Goal: Information Seeking & Learning: Learn about a topic

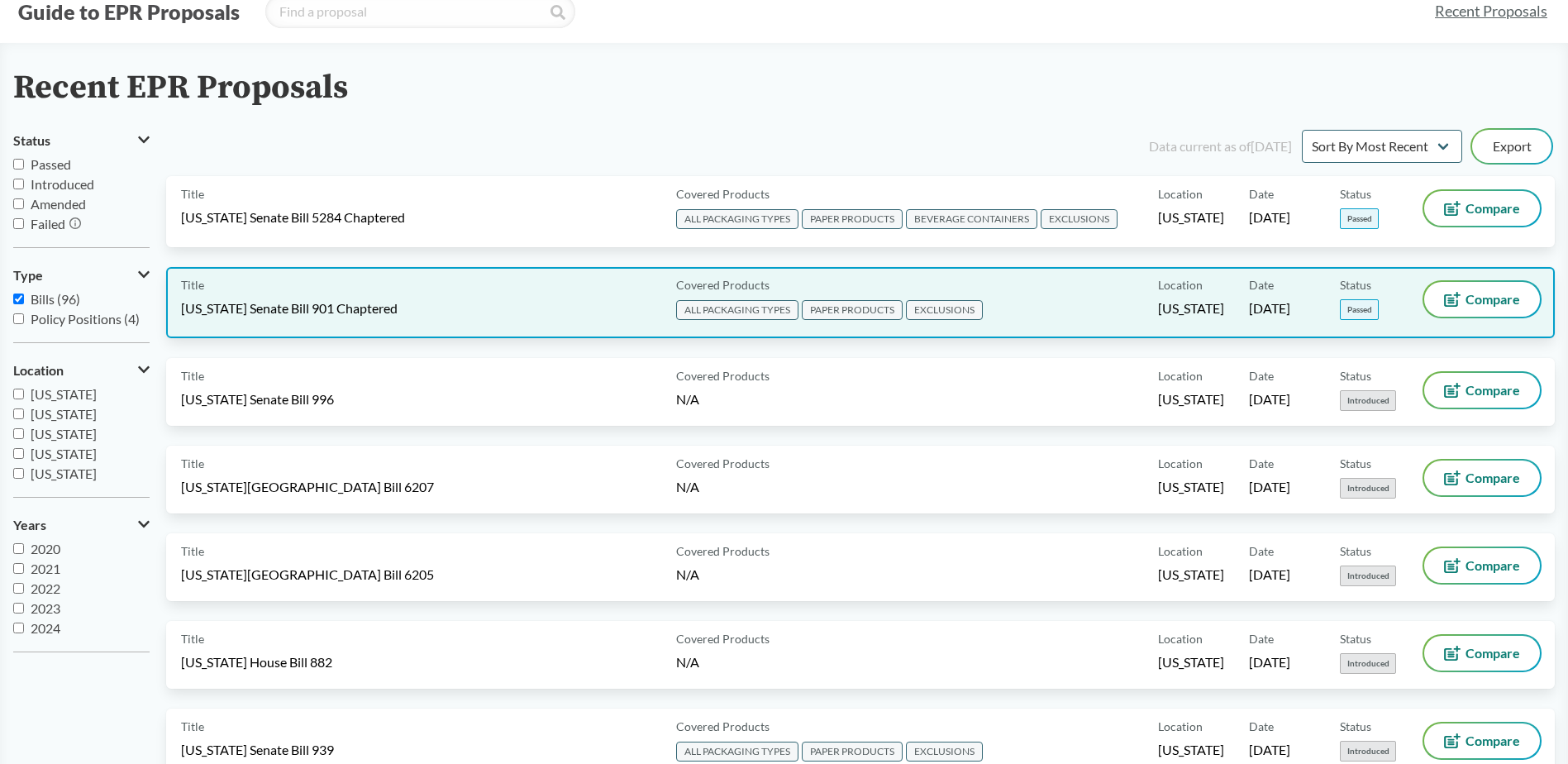
scroll to position [82, 0]
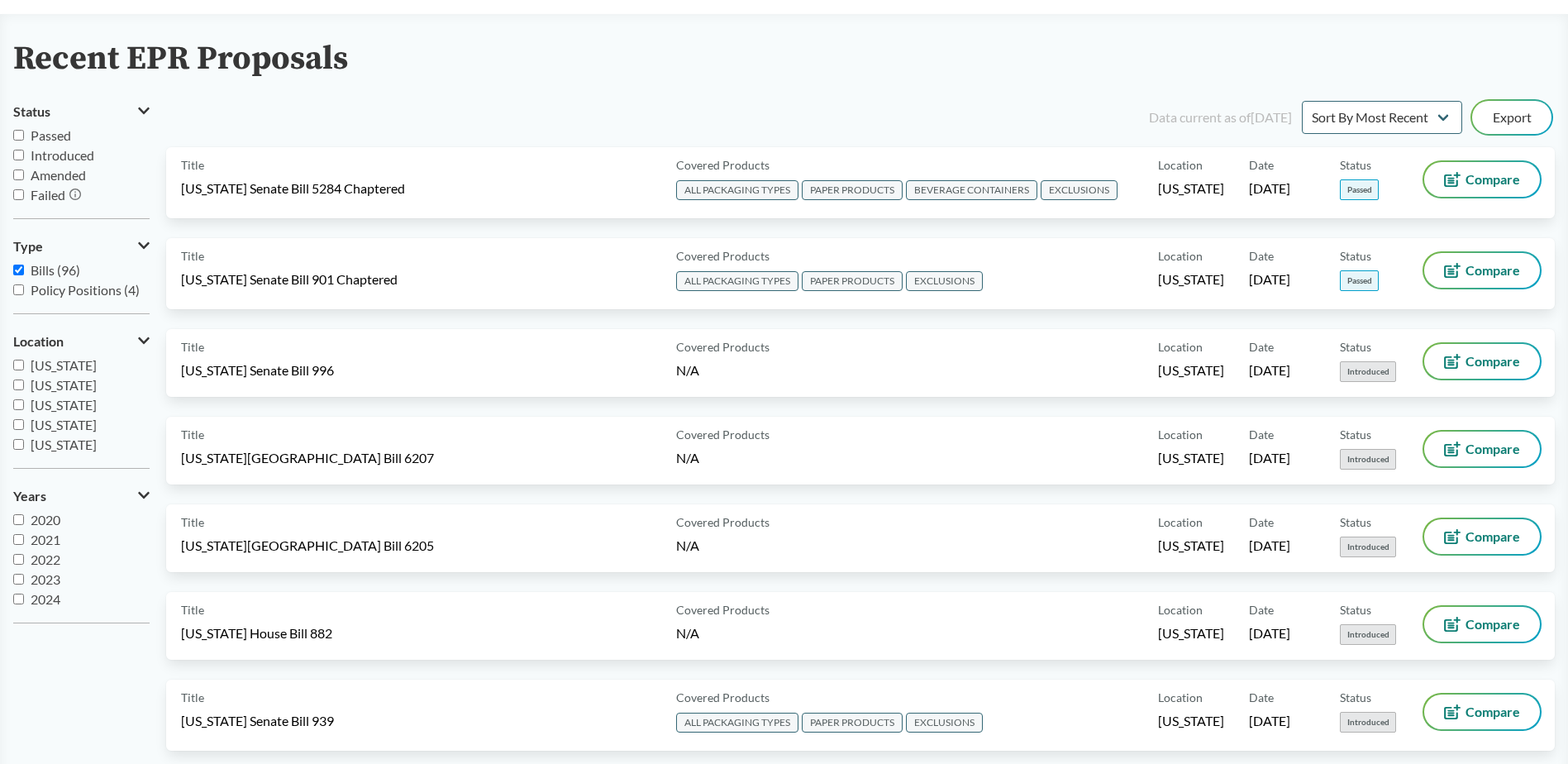
click at [17, 289] on input "Policy Positions (4)" at bounding box center [18, 289] width 10 height 10
checkbox input "true"
click at [18, 271] on input "Bills (96)" at bounding box center [18, 269] width 10 height 10
checkbox input "false"
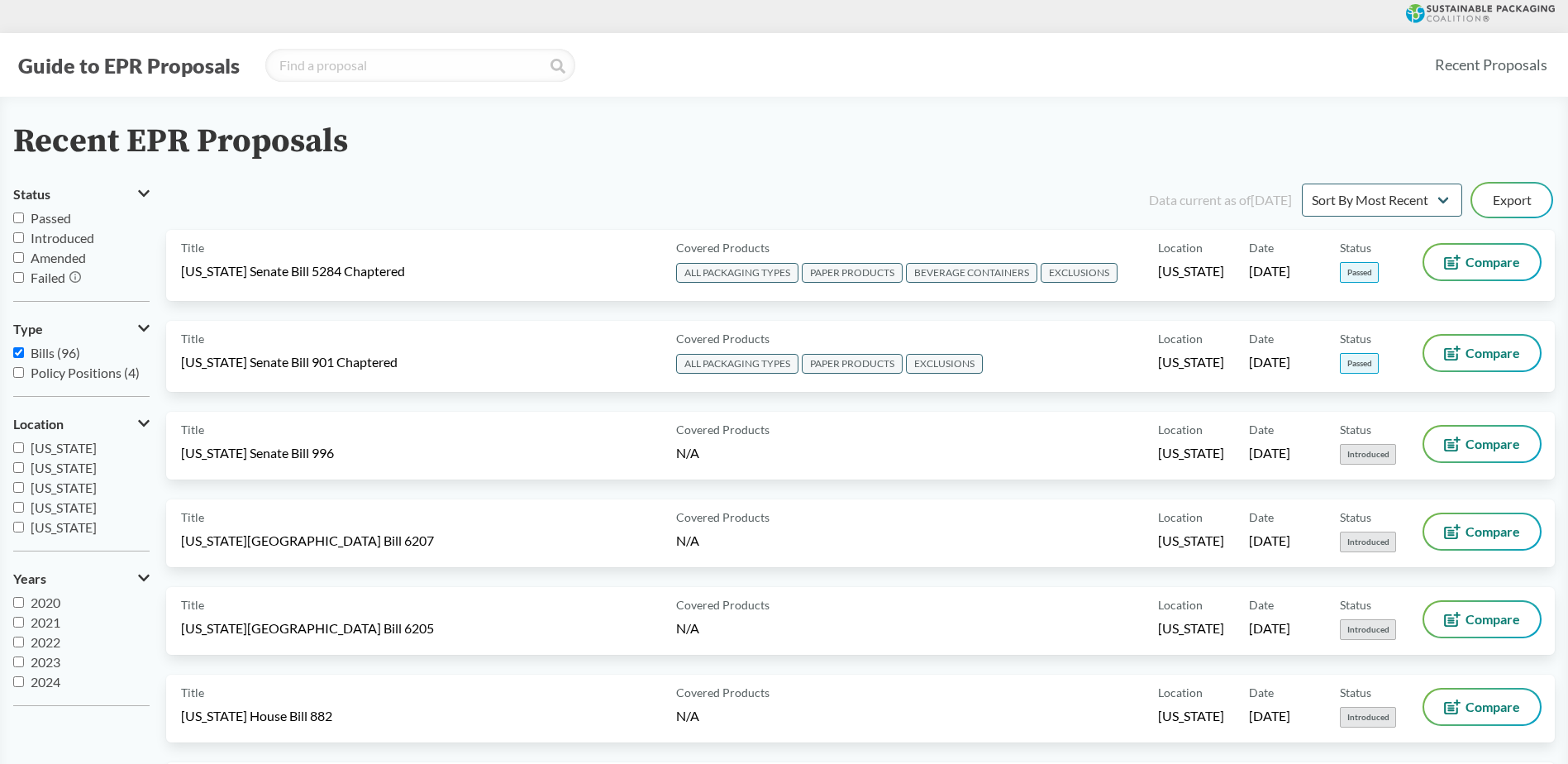
scroll to position [82, 0]
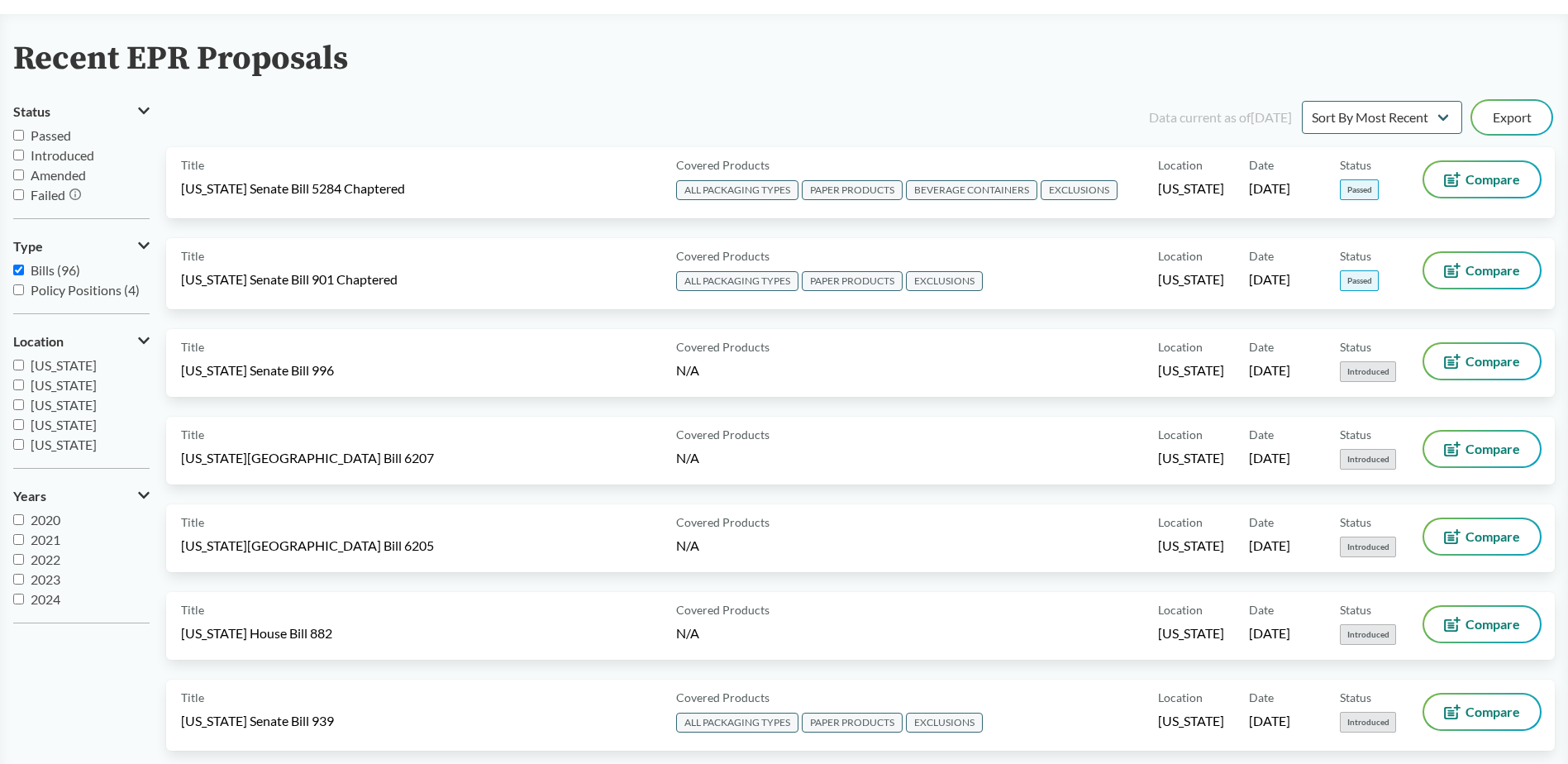
click at [23, 290] on input "Policy Positions (4)" at bounding box center [18, 289] width 10 height 10
checkbox input "true"
click at [20, 270] on input "Bills (96)" at bounding box center [18, 269] width 10 height 10
checkbox input "false"
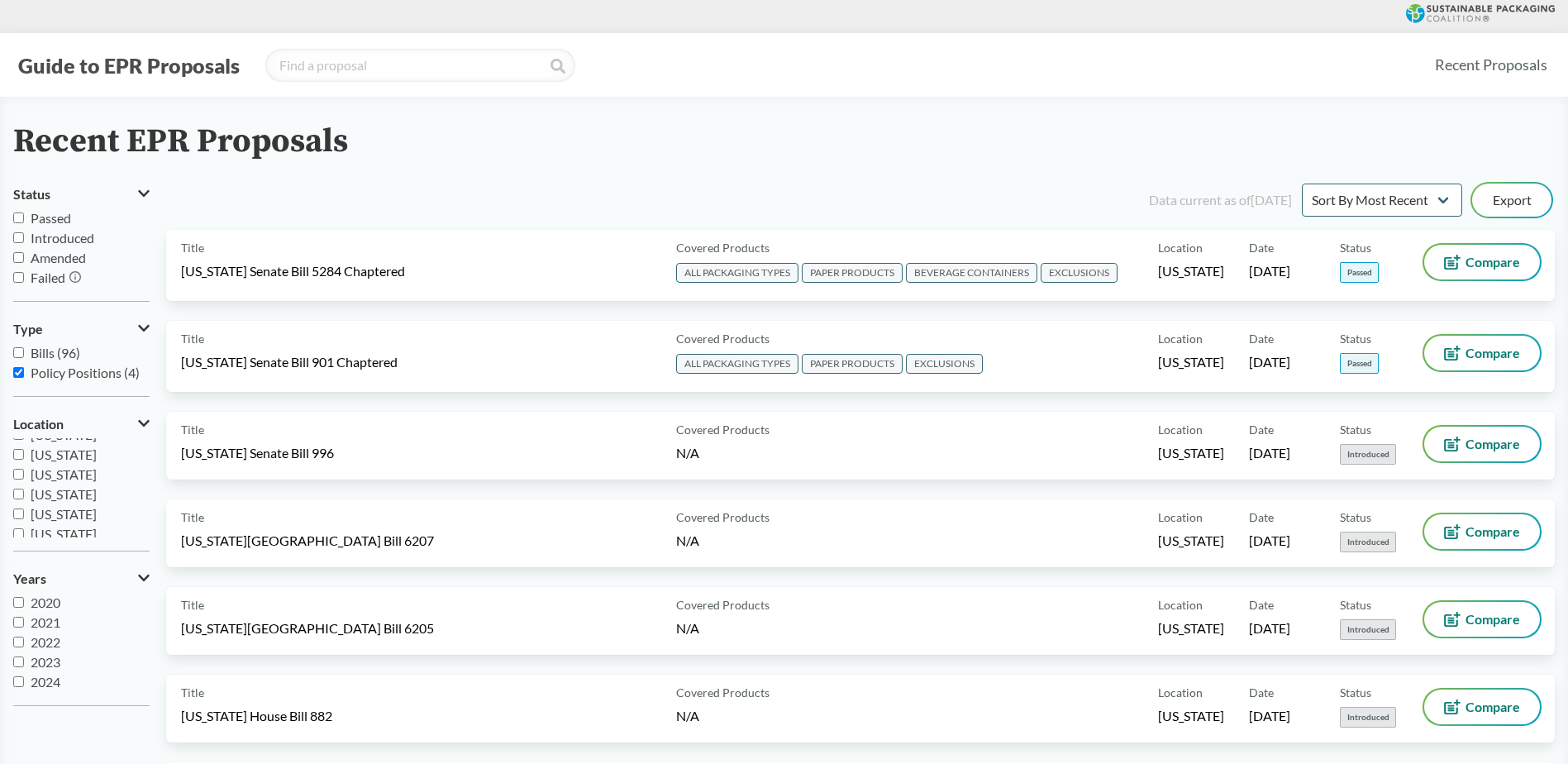
scroll to position [0, 0]
click at [53, 446] on span "[US_STATE]" at bounding box center [64, 447] width 66 height 16
click at [24, 446] on input "[US_STATE]" at bounding box center [18, 447] width 10 height 10
checkbox input "true"
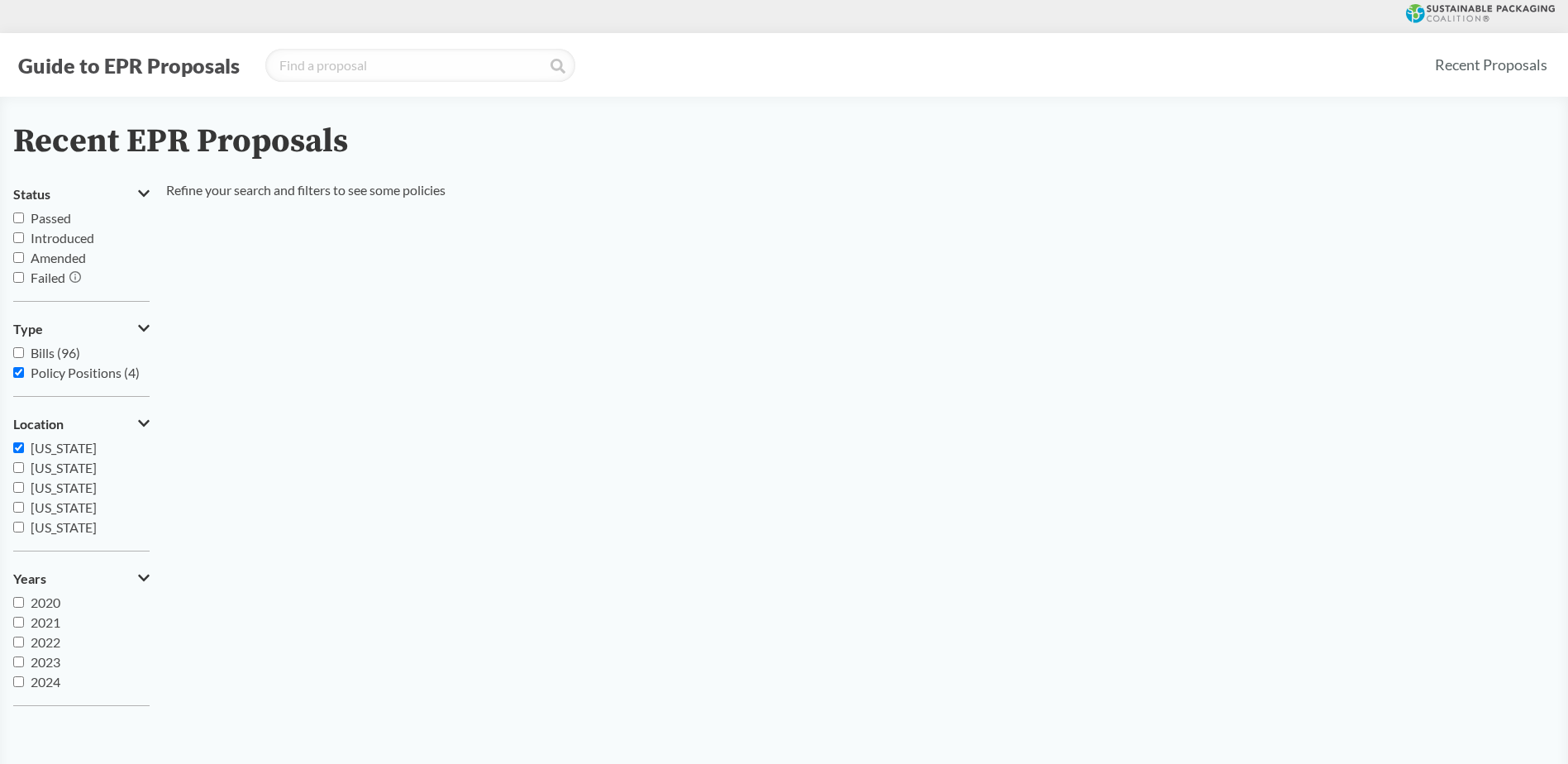
click at [49, 382] on label "Policy Positions (4)" at bounding box center [81, 372] width 137 height 20
click at [24, 378] on input "Policy Positions (4)" at bounding box center [18, 372] width 10 height 10
click at [49, 382] on label "Policy Positions (4)" at bounding box center [81, 372] width 137 height 20
click at [24, 378] on input "Policy Positions (4)" at bounding box center [18, 372] width 10 height 10
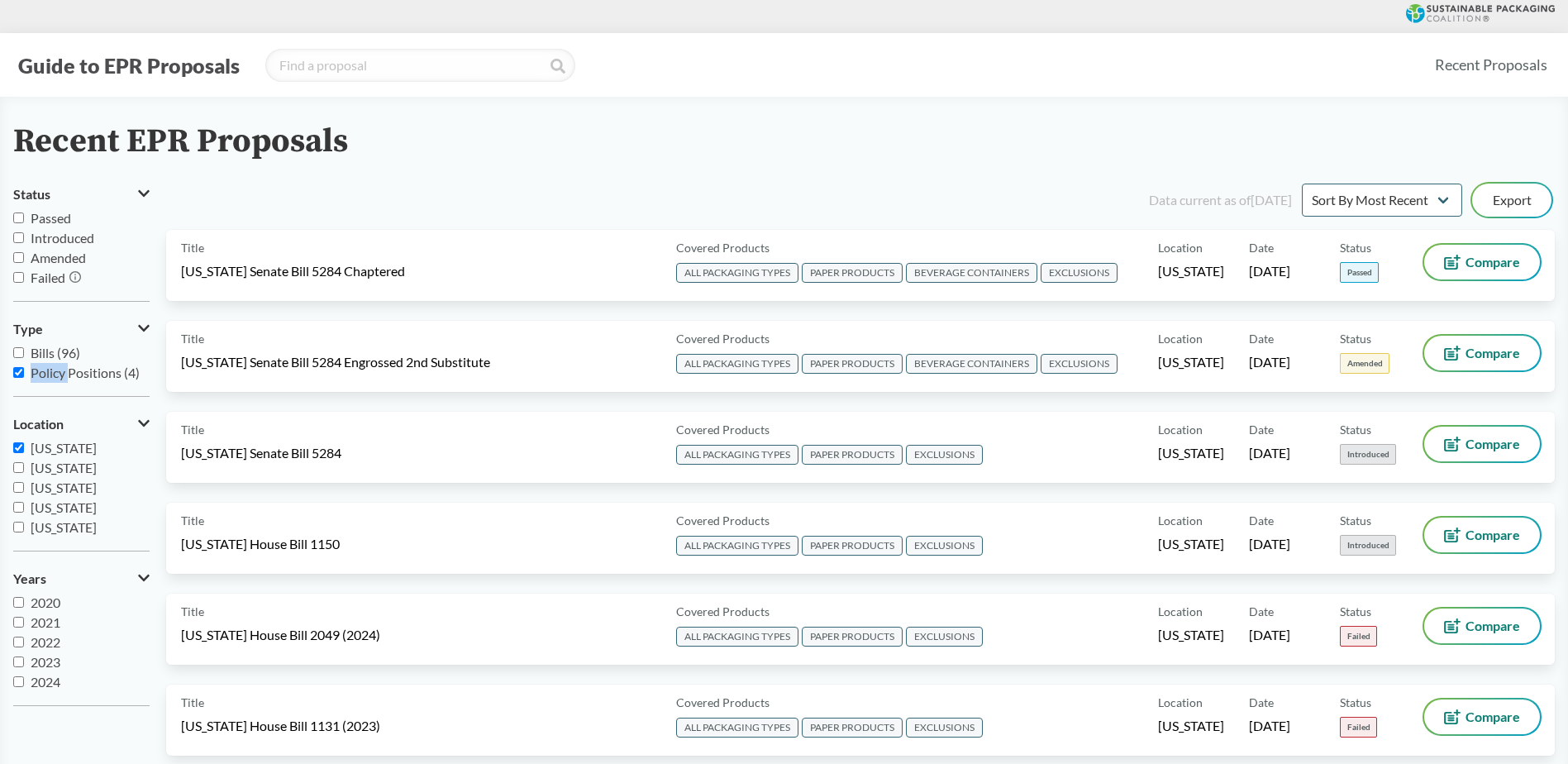
drag, startPoint x: 49, startPoint y: 382, endPoint x: 18, endPoint y: 368, distance: 34.0
click at [18, 368] on input "Policy Positions (4)" at bounding box center [18, 372] width 10 height 10
click at [18, 372] on input "Policy Positions (4)" at bounding box center [18, 372] width 10 height 10
checkbox input "true"
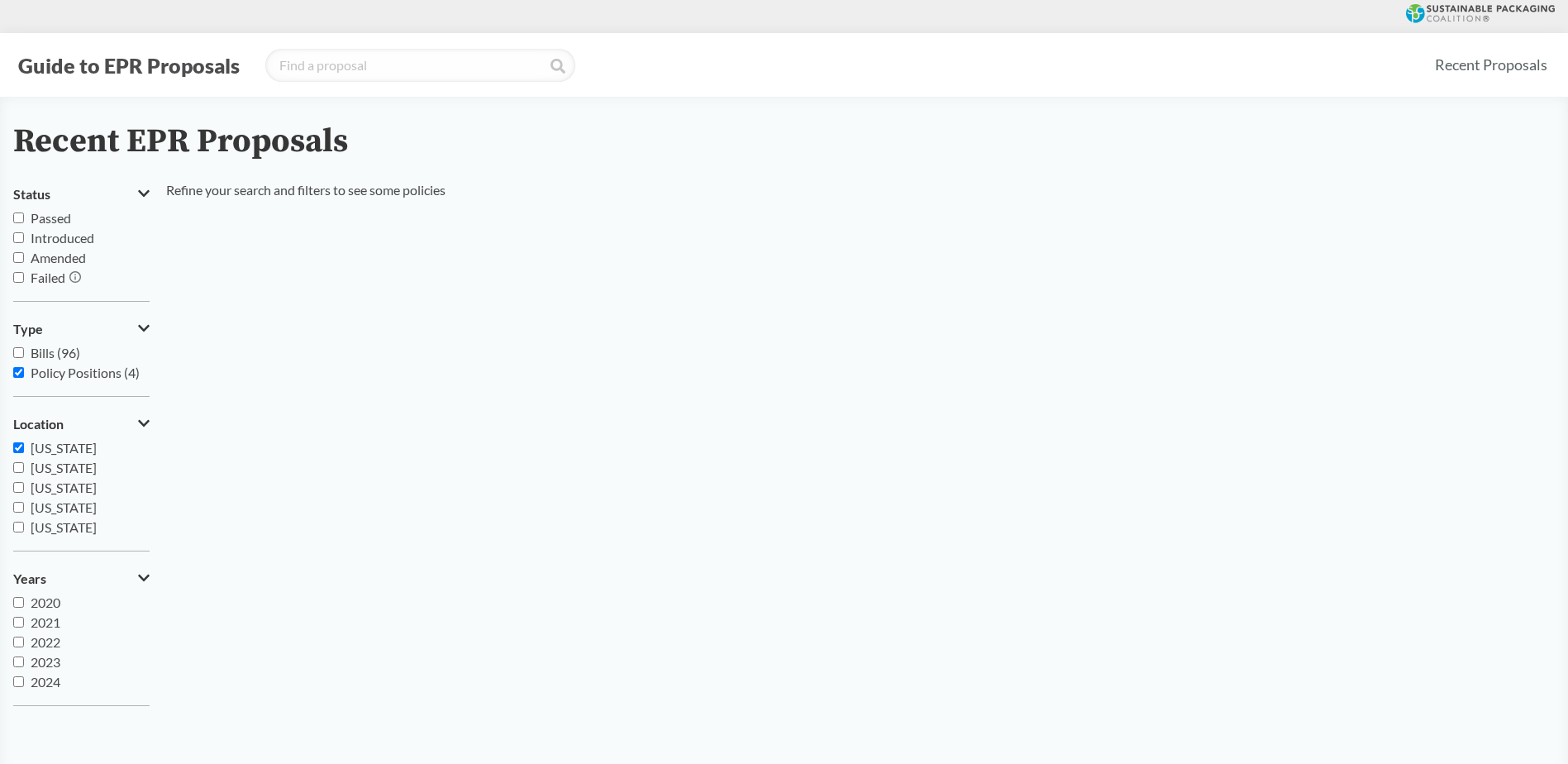
click at [18, 441] on label "[US_STATE]" at bounding box center [81, 448] width 137 height 20
click at [18, 442] on input "[US_STATE]" at bounding box center [18, 447] width 10 height 10
checkbox input "false"
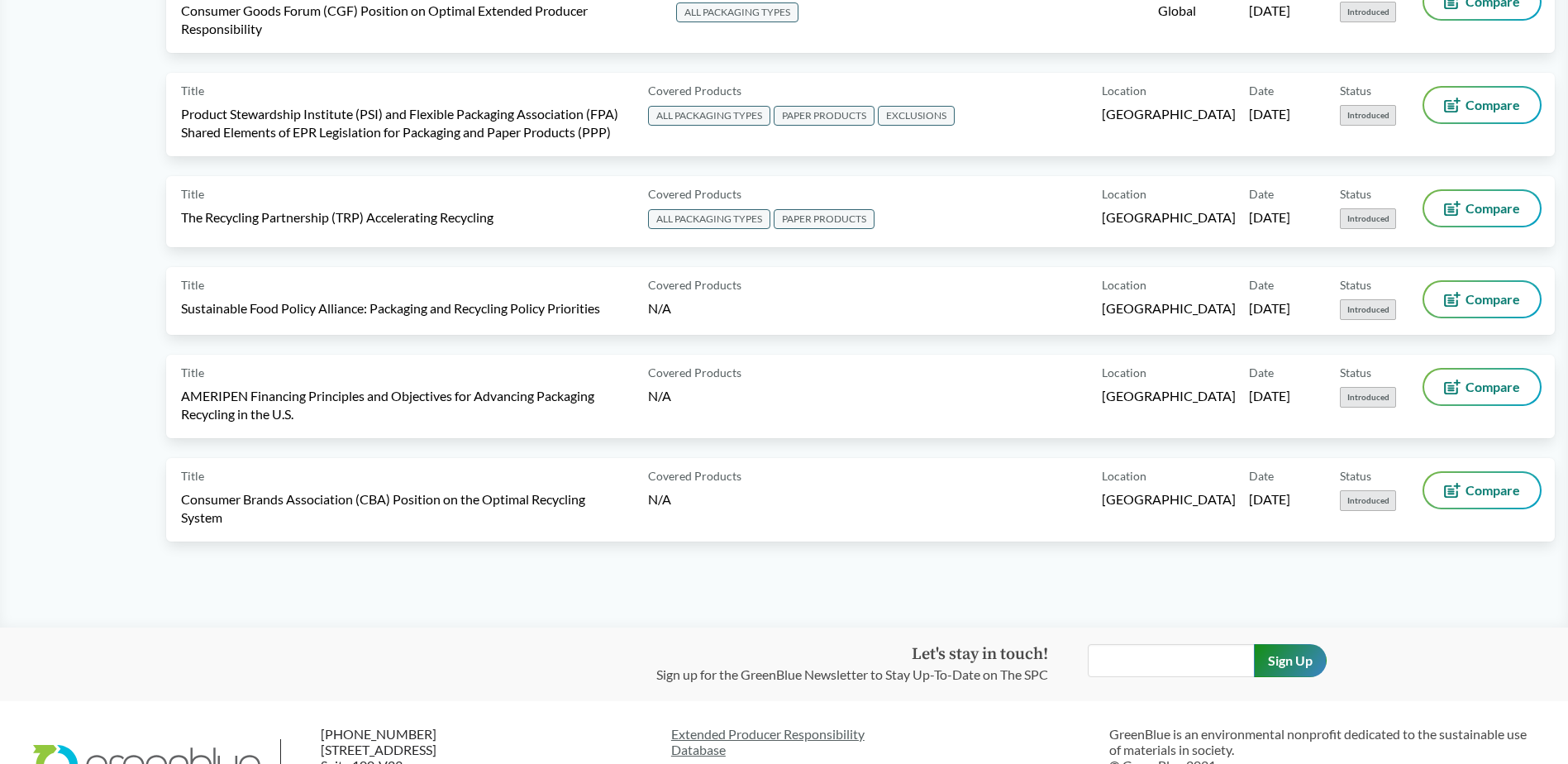
scroll to position [744, 0]
